Goal: Communication & Community: Answer question/provide support

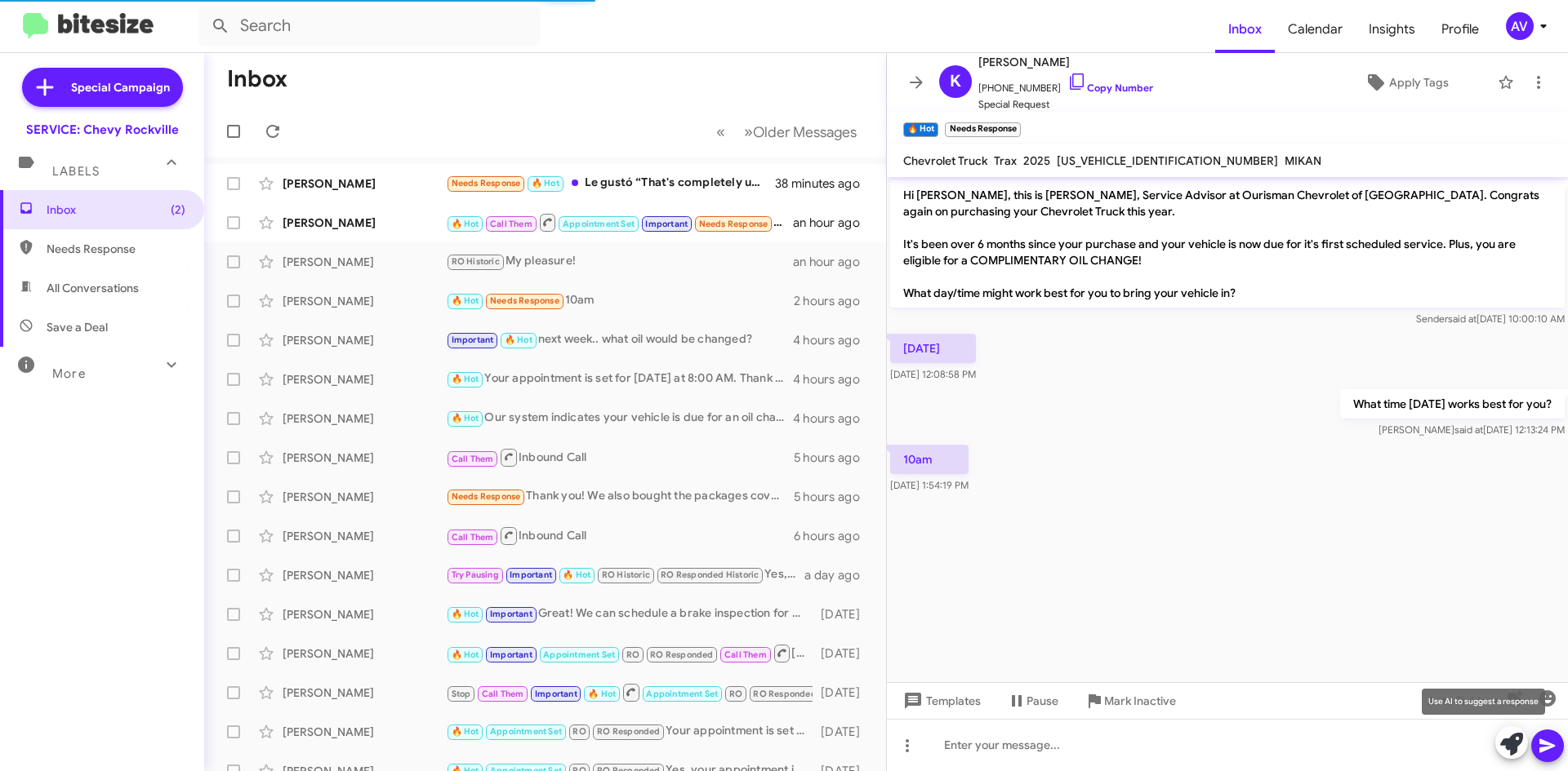
click at [1501, 754] on icon at bounding box center [1511, 744] width 22 height 22
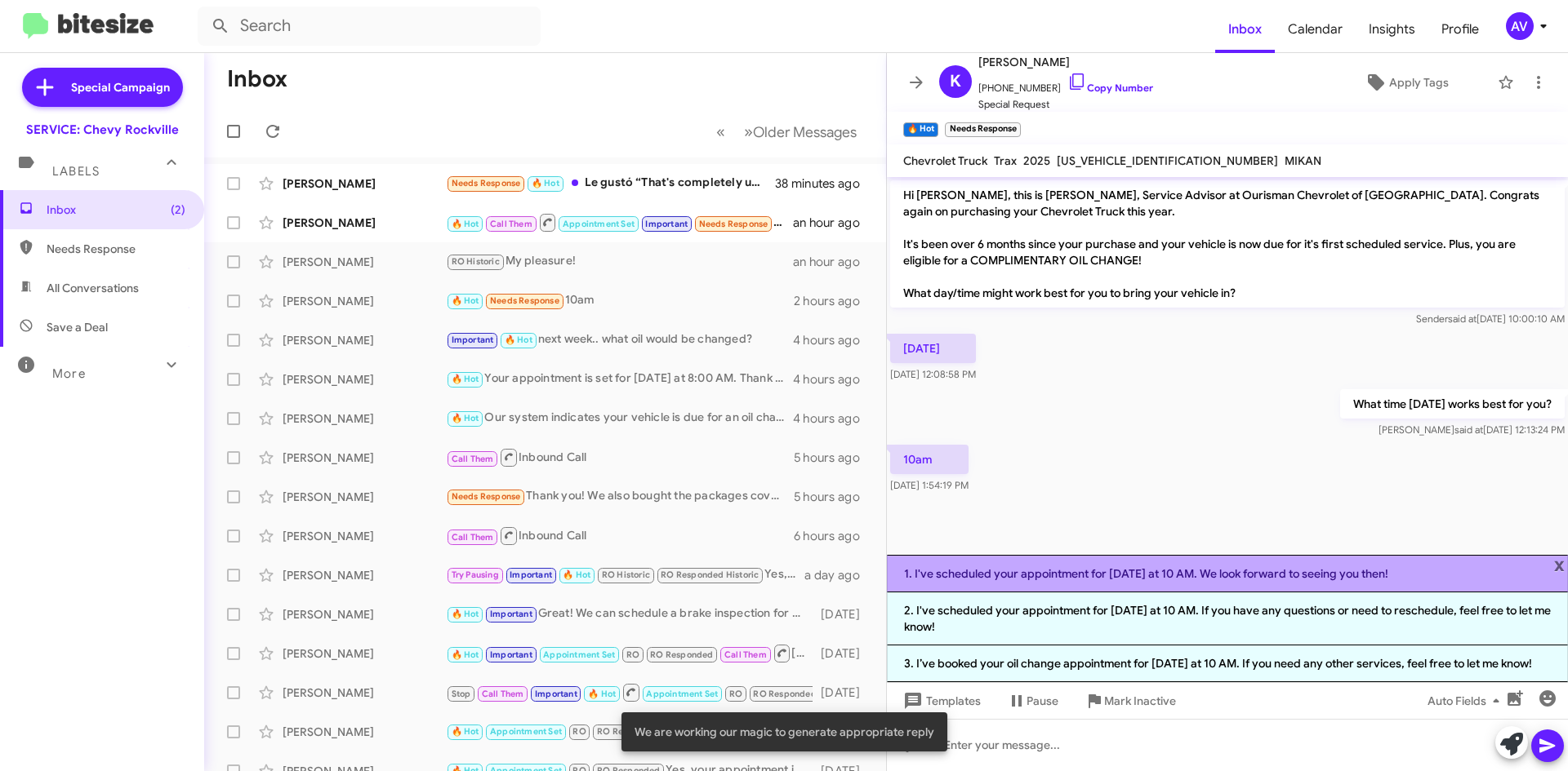
click at [1106, 588] on li "1. I've scheduled your appointment for Saturday at 10 AM. We look forward to se…" at bounding box center [1228, 574] width 681 height 38
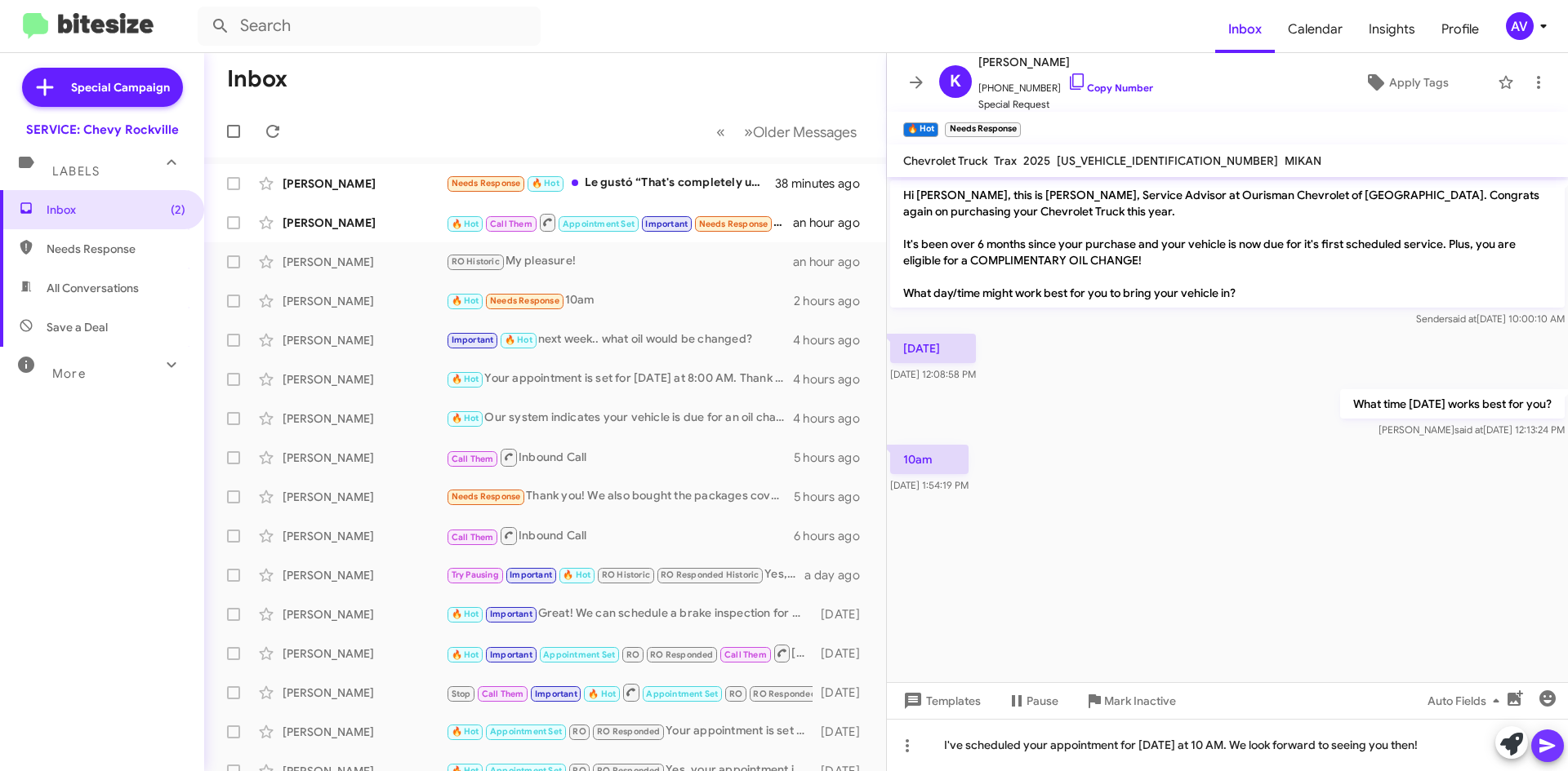
click at [1546, 754] on icon at bounding box center [1547, 746] width 20 height 20
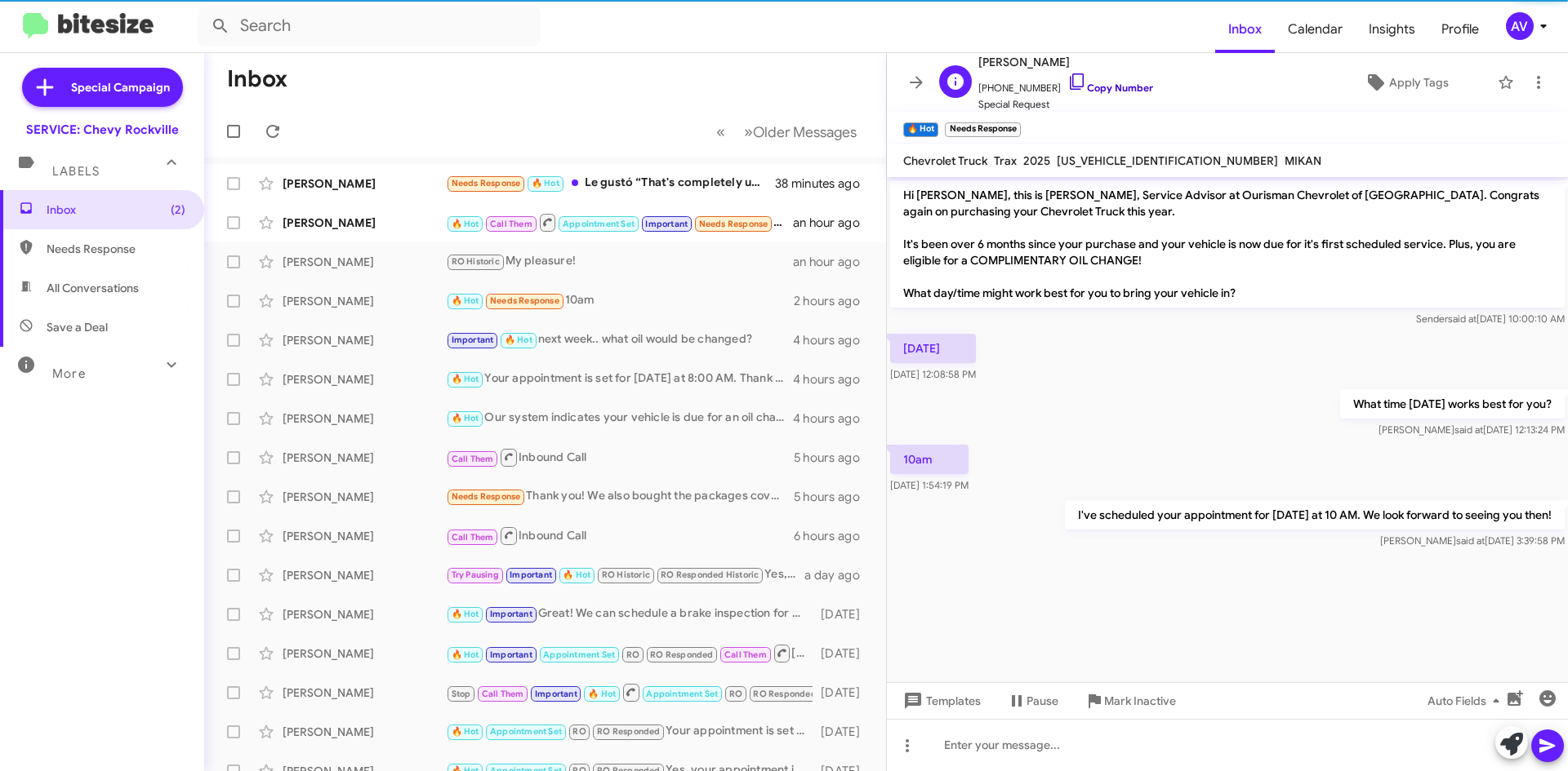
click at [1070, 78] on icon at bounding box center [1076, 82] width 13 height 16
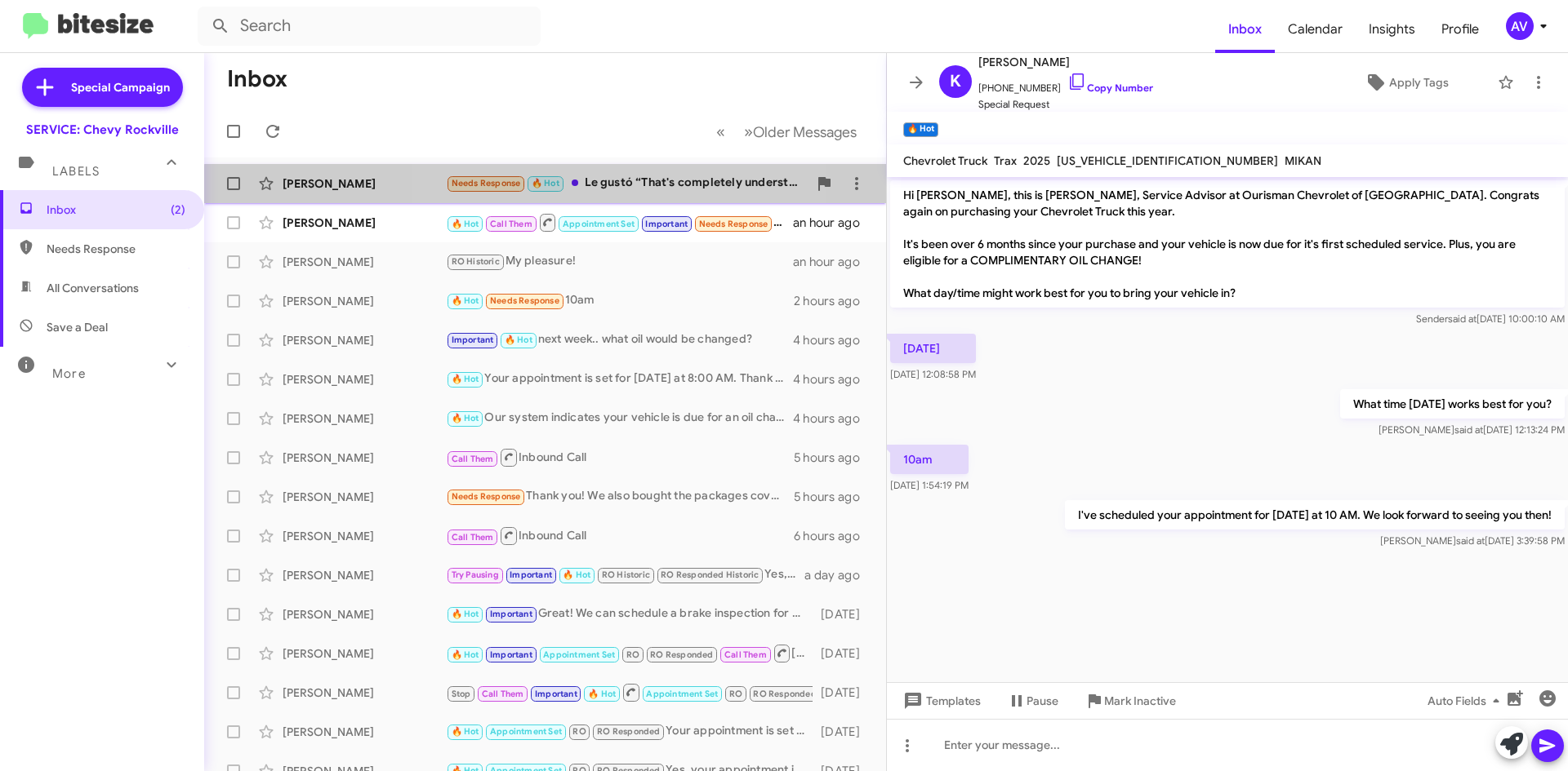
click at [584, 189] on div "Needs Response 🔥 Hot Le gustó “That's completely understandable. If you need to…" at bounding box center [627, 183] width 362 height 19
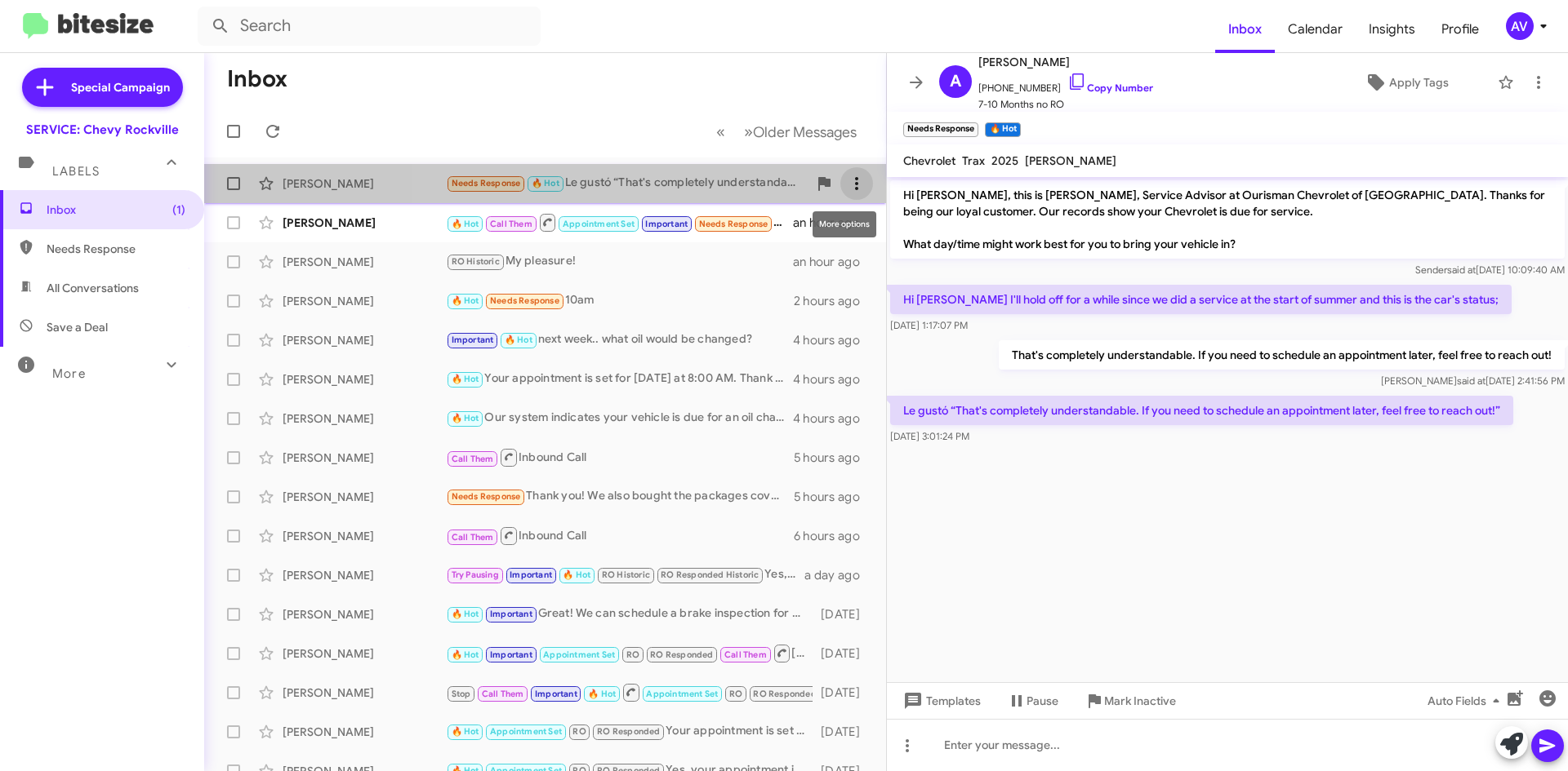
click at [847, 178] on icon at bounding box center [857, 184] width 20 height 20
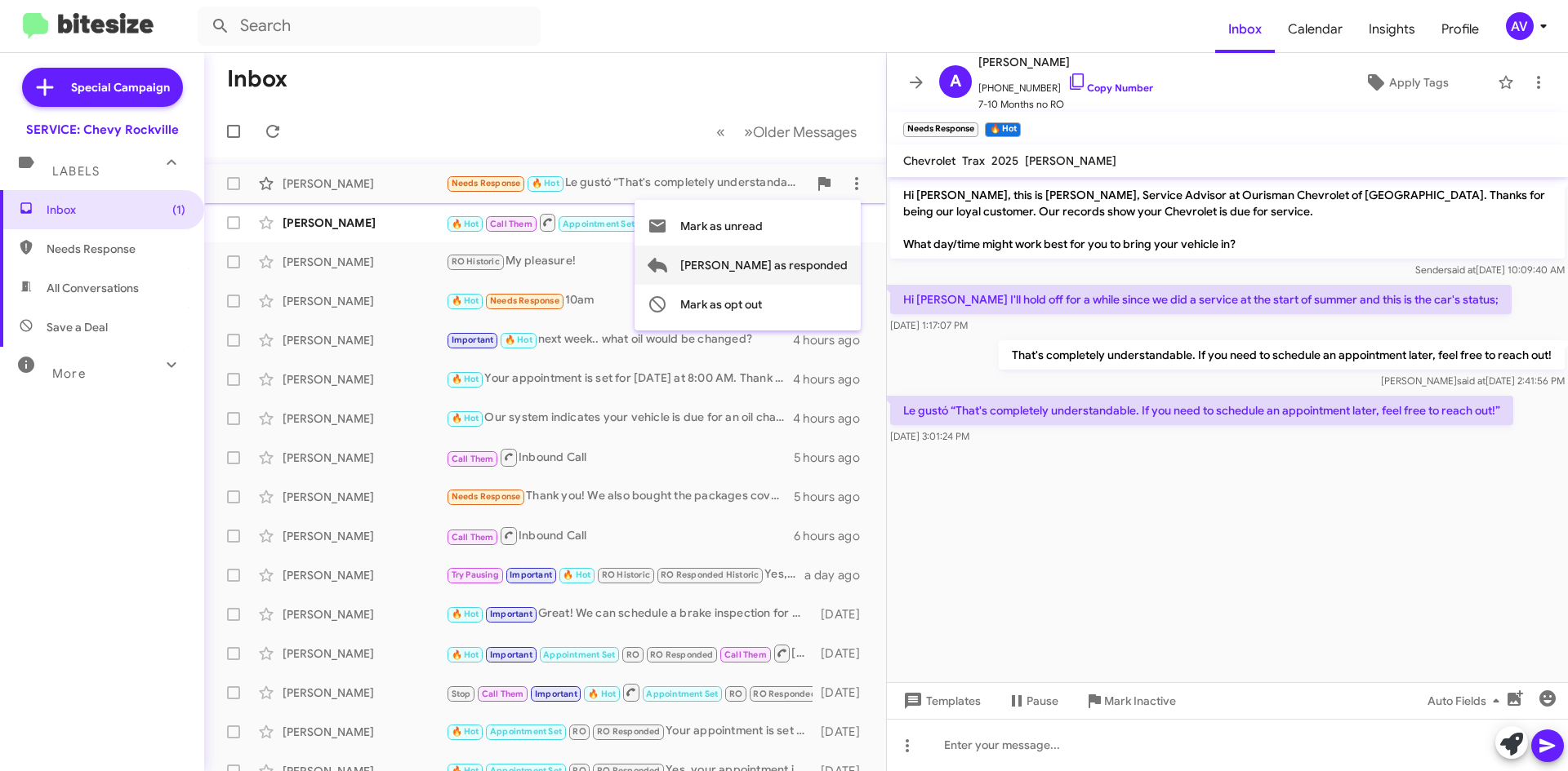
click at [815, 272] on span "Mark as responded" at bounding box center [764, 266] width 167 height 39
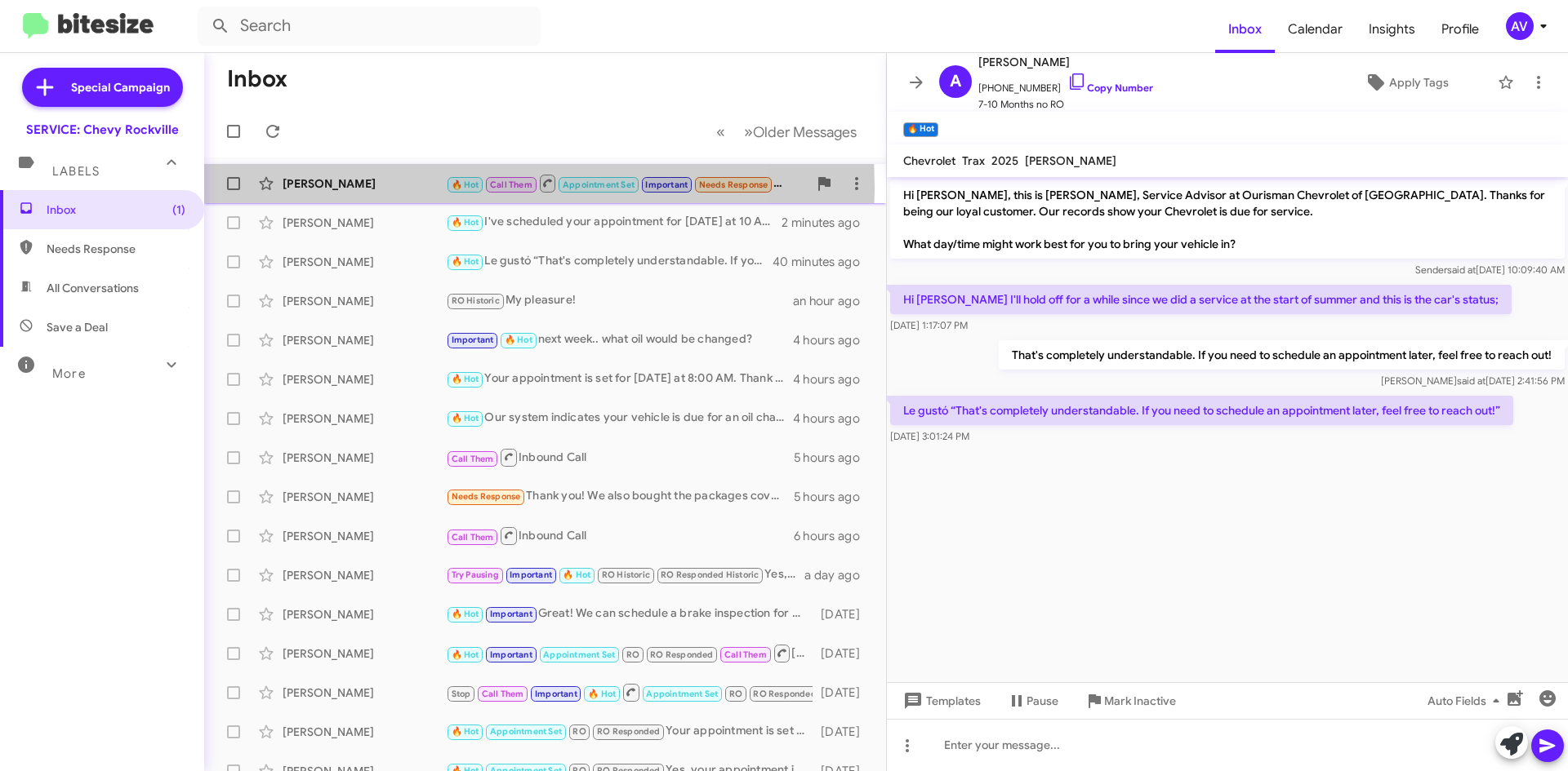
click at [406, 188] on div "[PERSON_NAME]" at bounding box center [365, 184] width 163 height 16
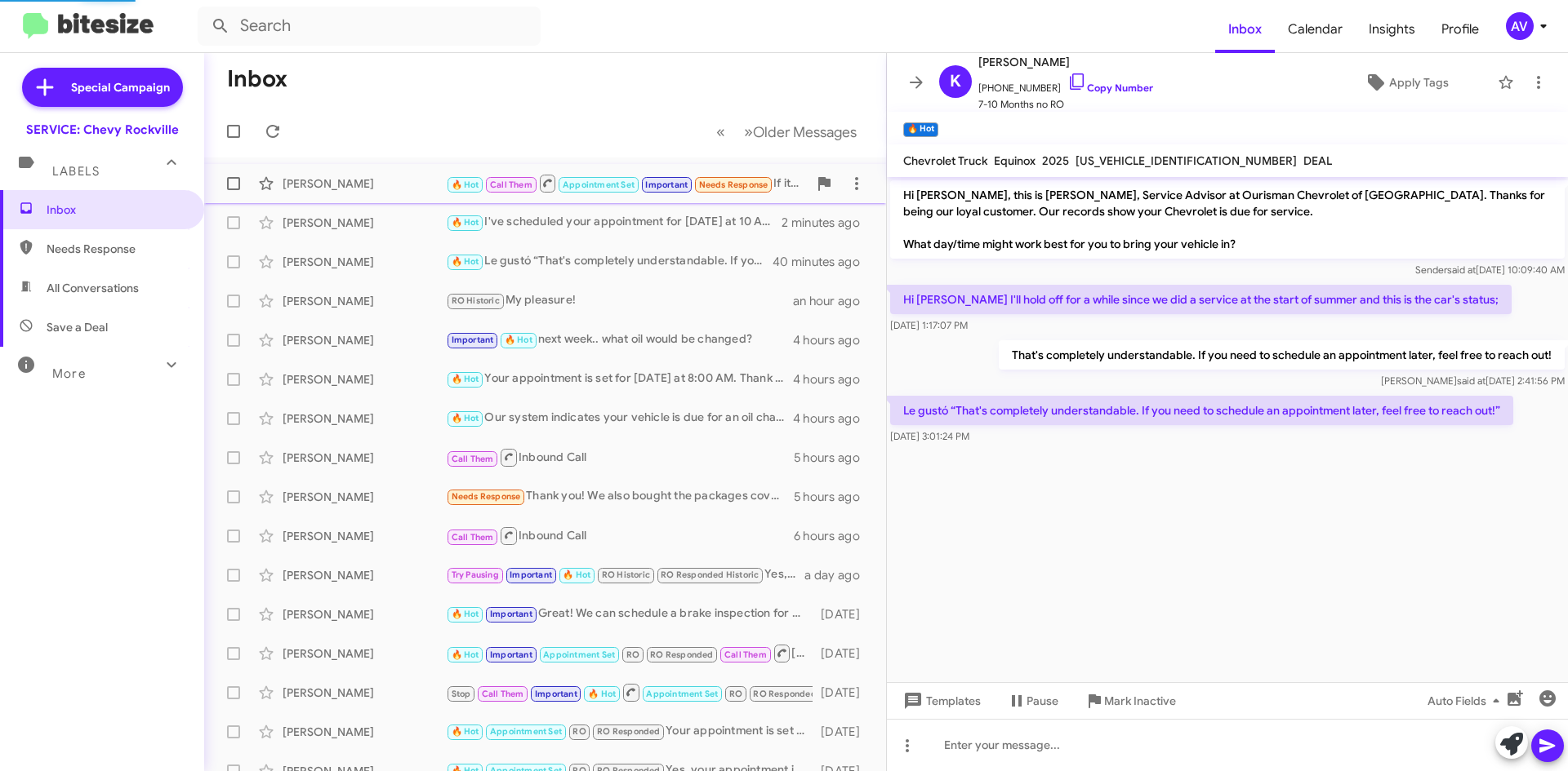
scroll to position [848, 0]
